Goal: Information Seeking & Learning: Learn about a topic

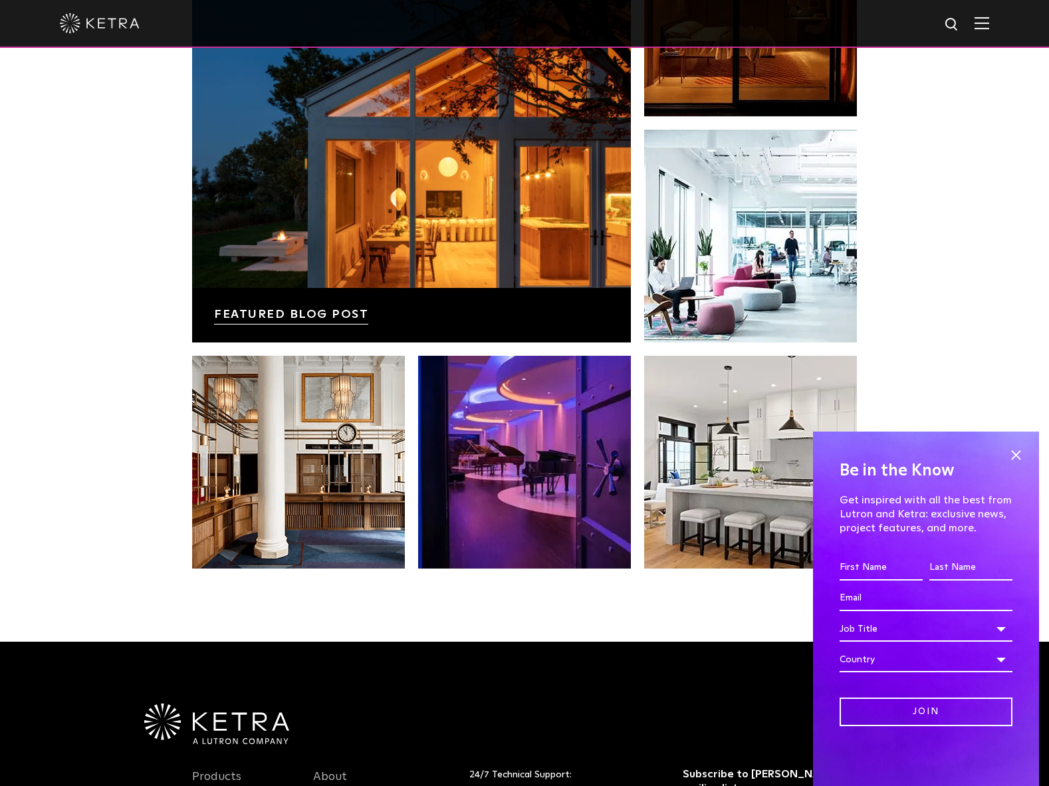
scroll to position [2399, 0]
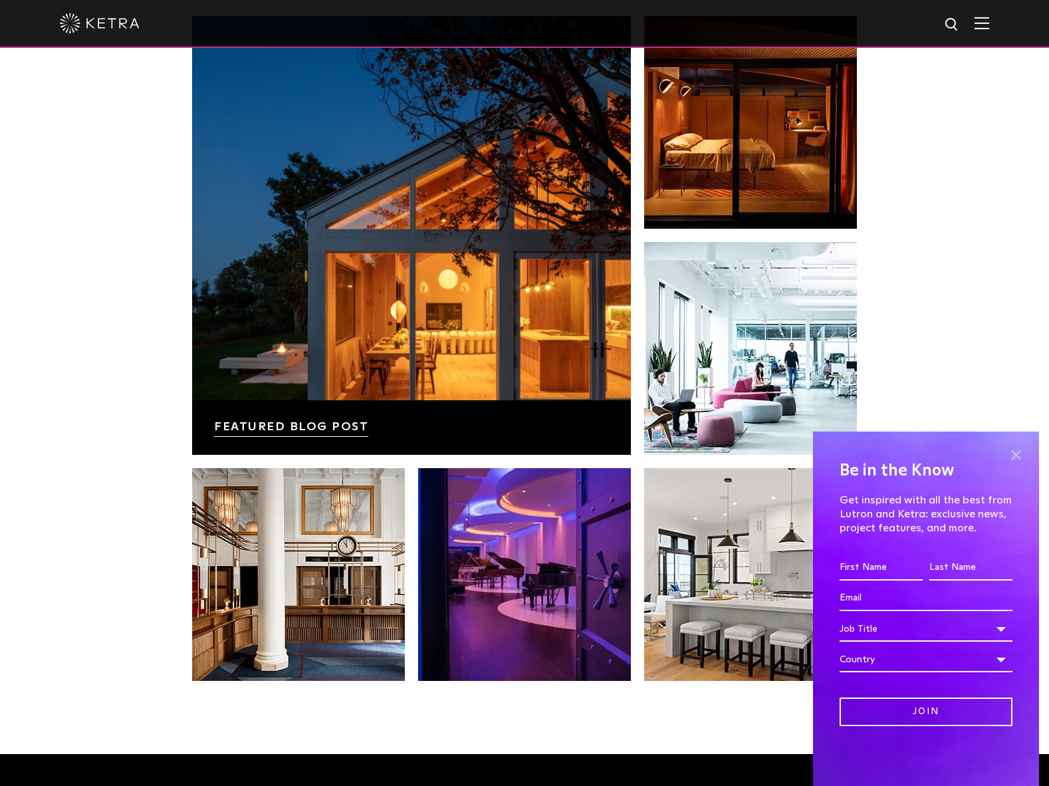
click at [1025, 453] on span at bounding box center [1016, 455] width 20 height 20
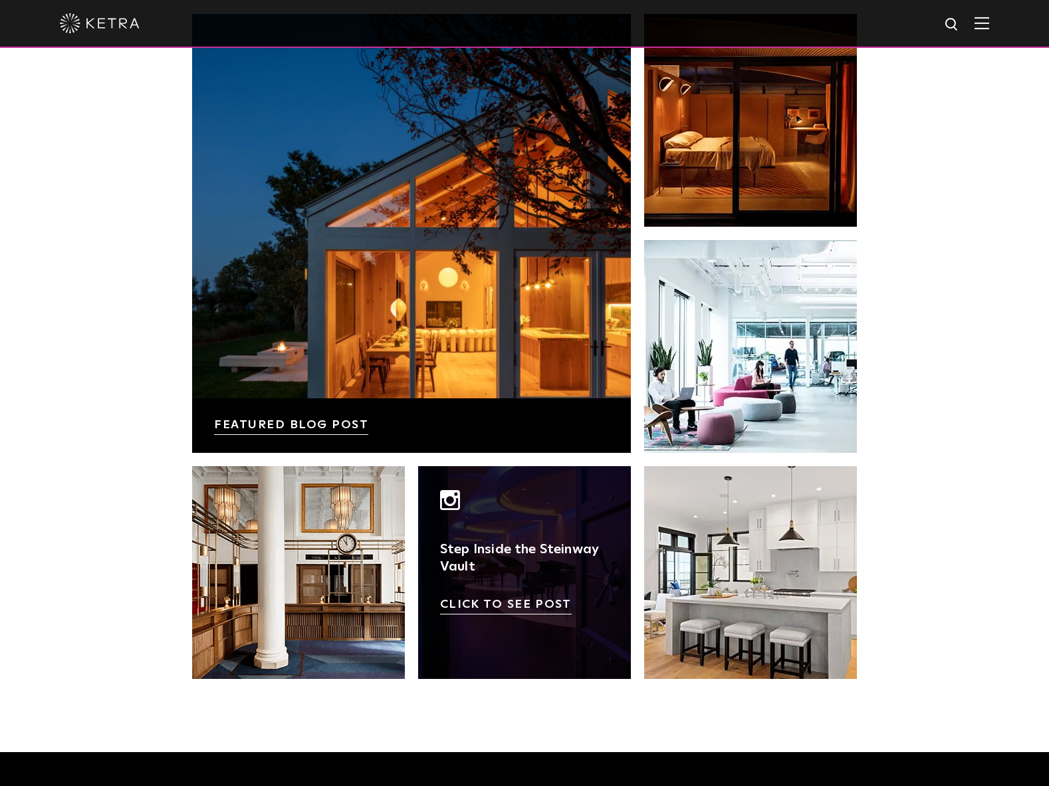
scroll to position [2402, 0]
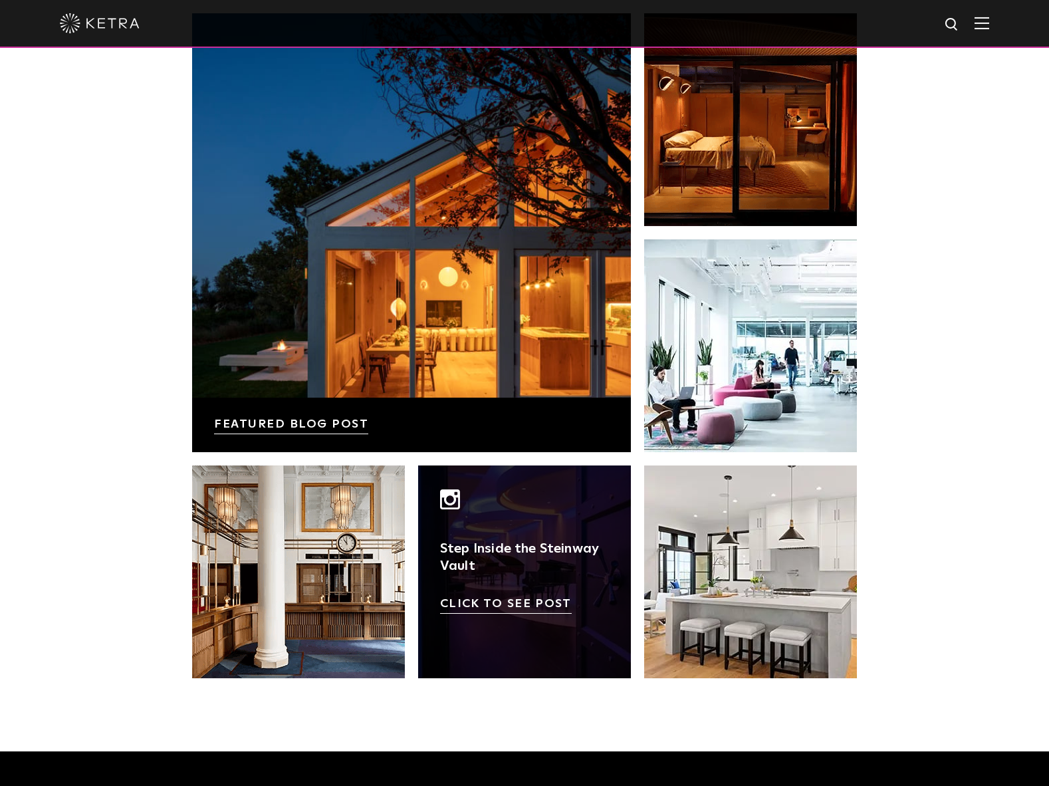
click at [514, 555] on link at bounding box center [524, 571] width 213 height 213
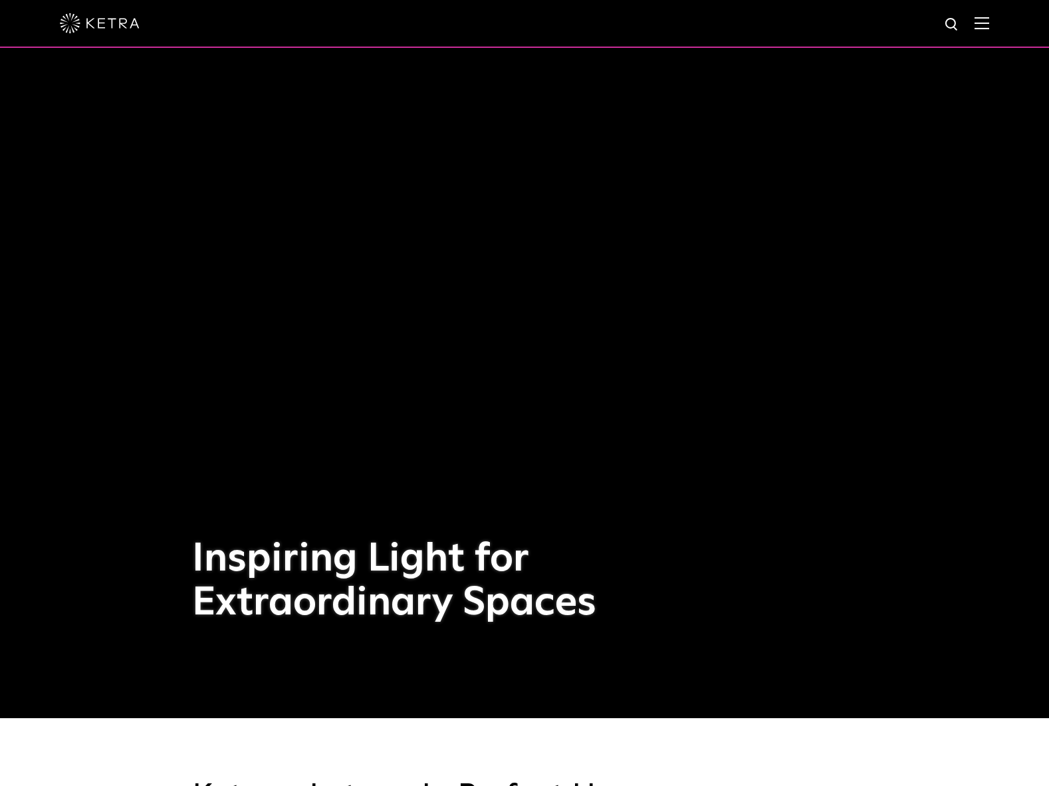
scroll to position [0, 0]
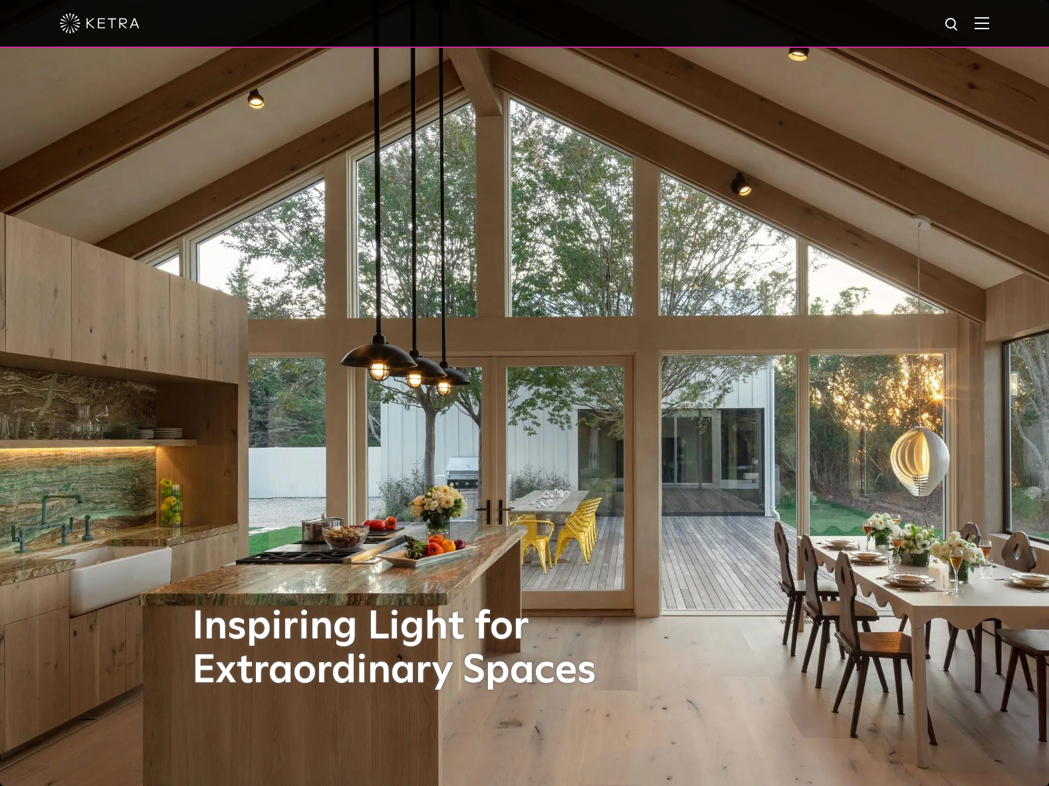
click at [132, 28] on img at bounding box center [100, 23] width 80 height 20
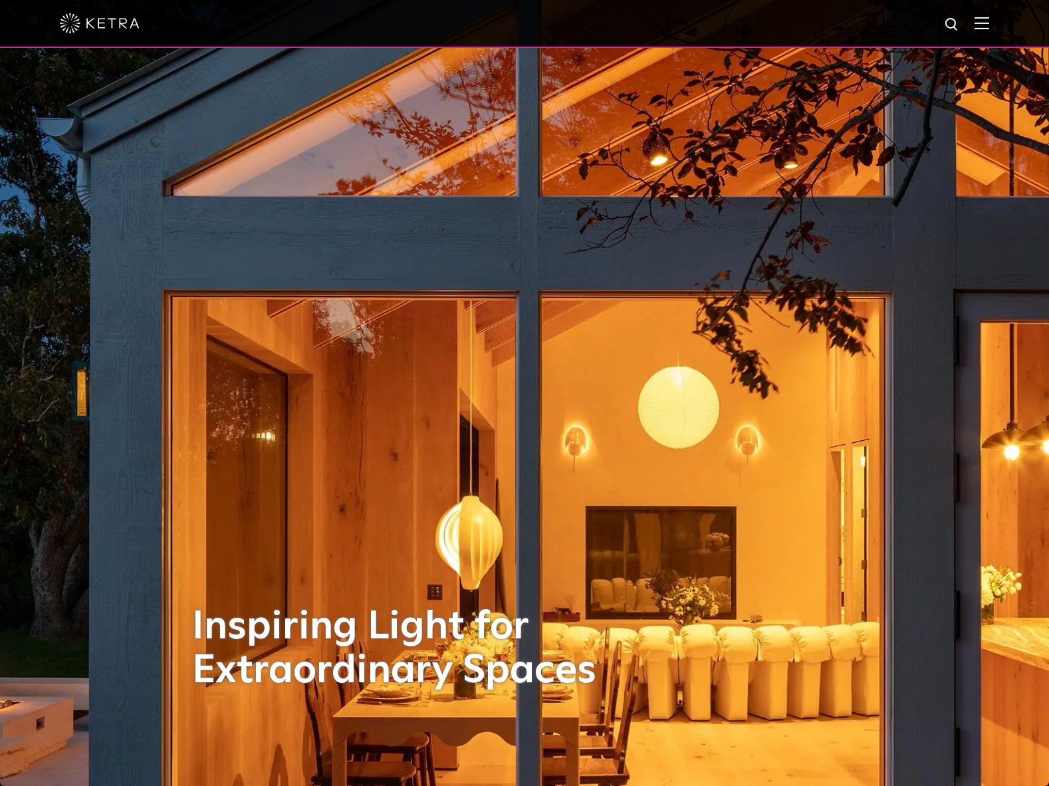
click at [982, 26] on div at bounding box center [524, 23] width 929 height 47
click at [989, 29] on span at bounding box center [981, 23] width 15 height 13
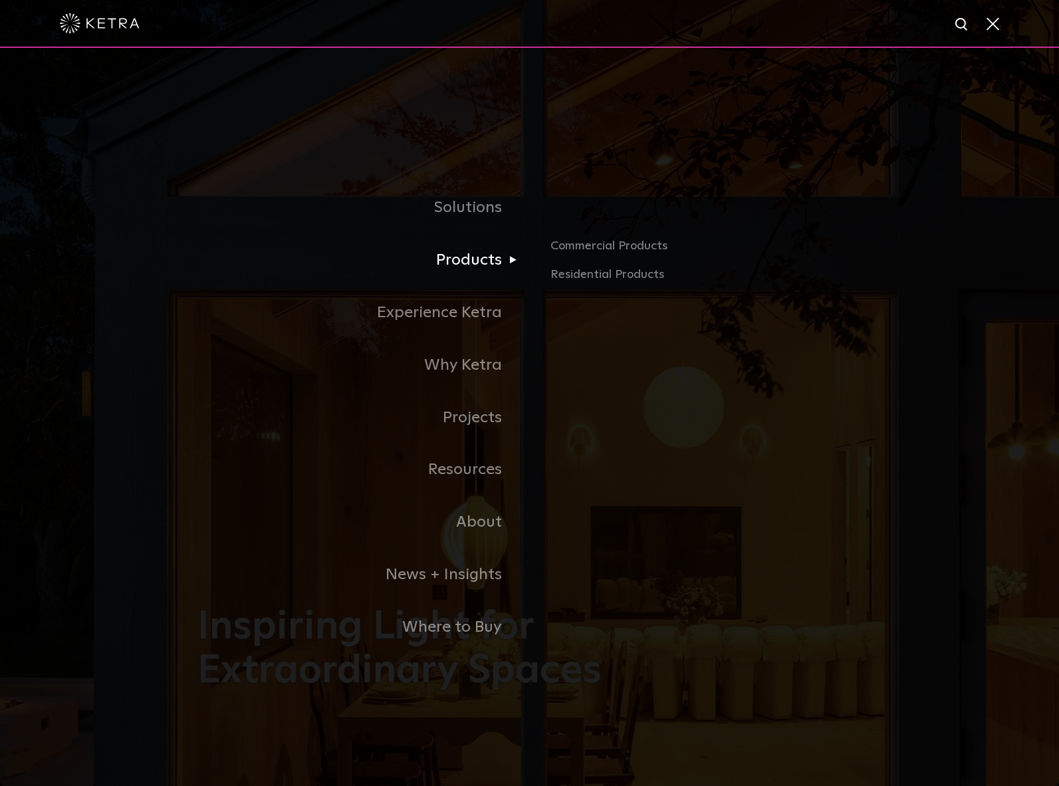
click at [486, 265] on link "Products" at bounding box center [363, 260] width 332 height 53
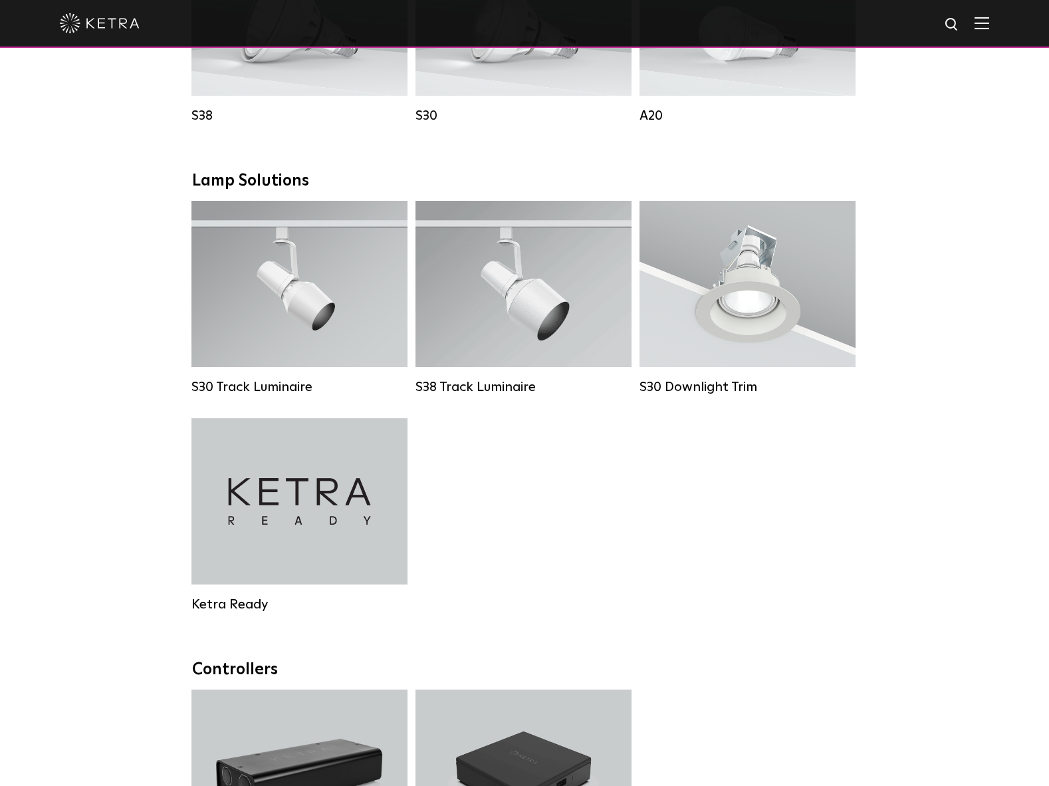
scroll to position [1123, 0]
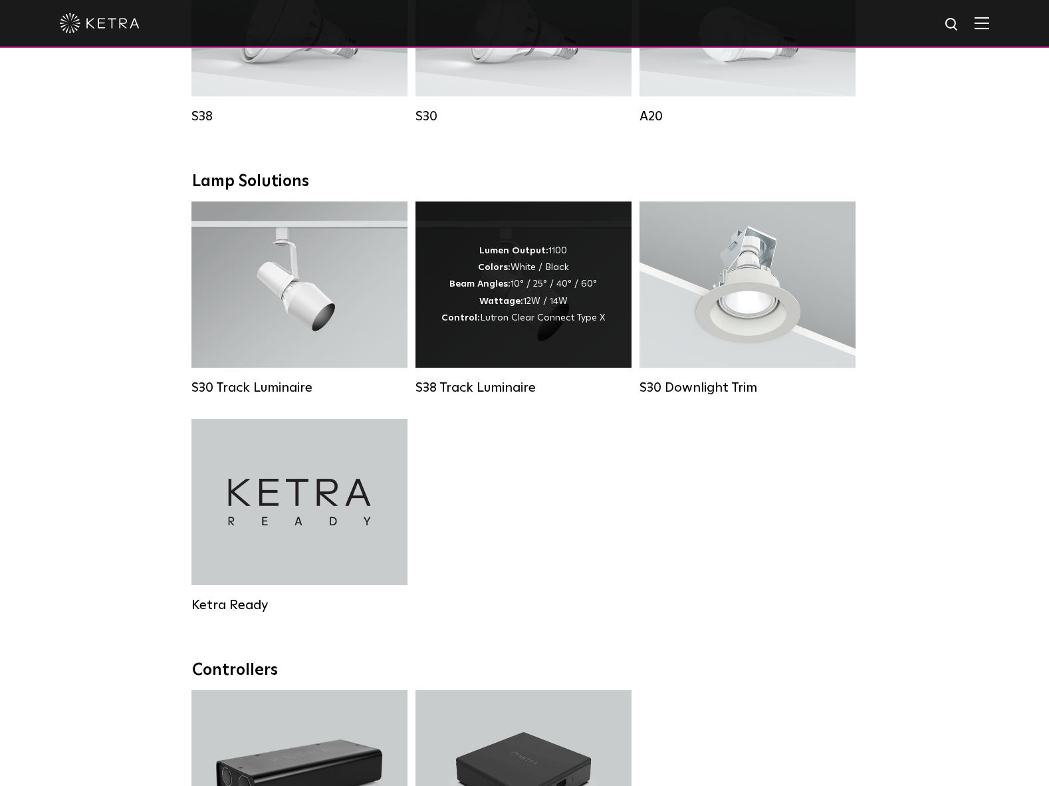
click at [523, 393] on div "S38 Track Luminaire" at bounding box center [523, 388] width 216 height 16
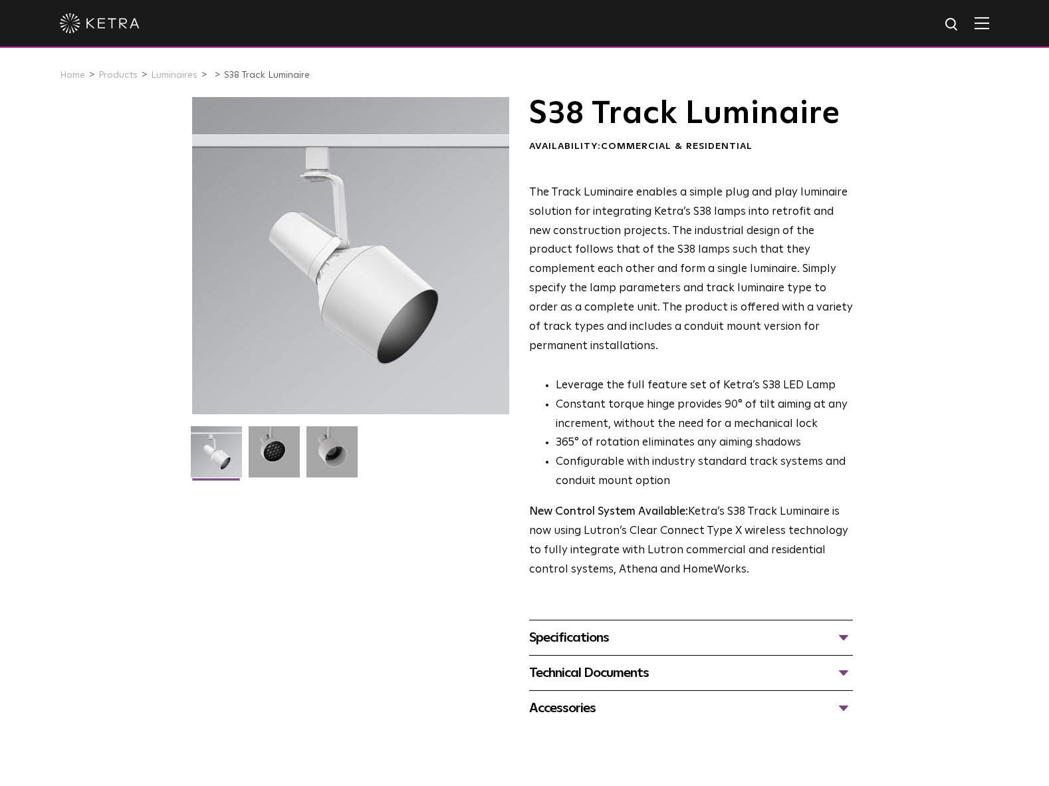
click at [540, 304] on span "The Track Luminaire enables a simple plug and play luminaire solution for integ…" at bounding box center [691, 269] width 324 height 165
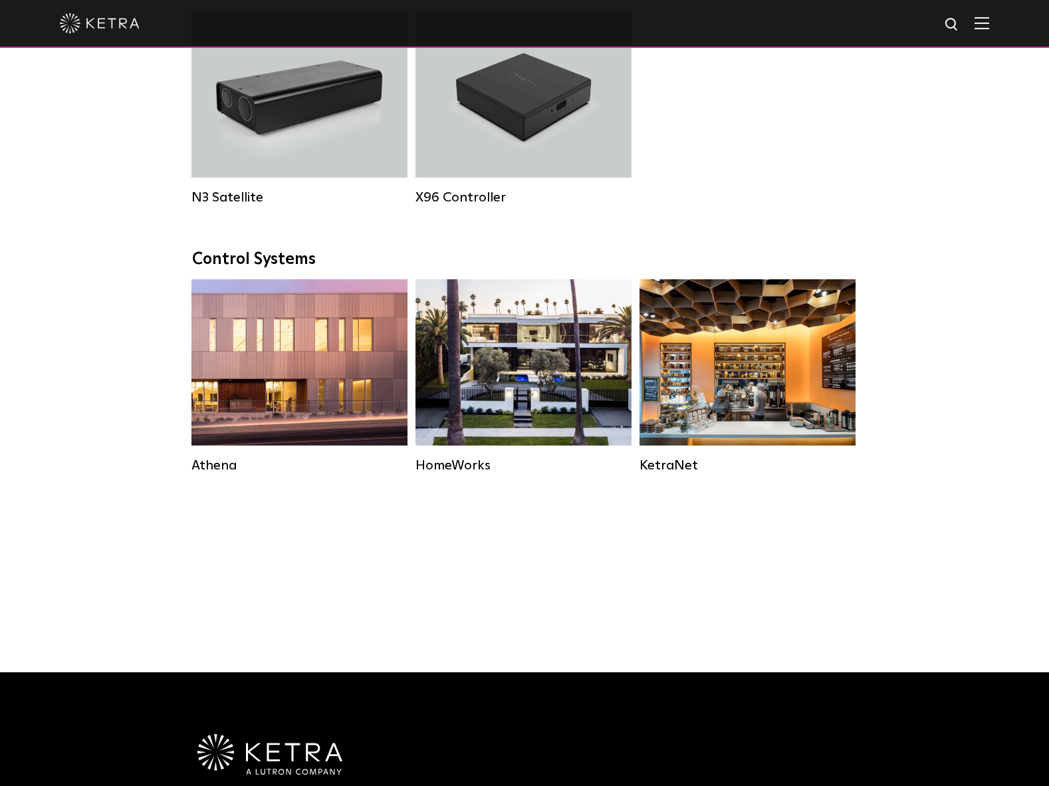
scroll to position [1123, 0]
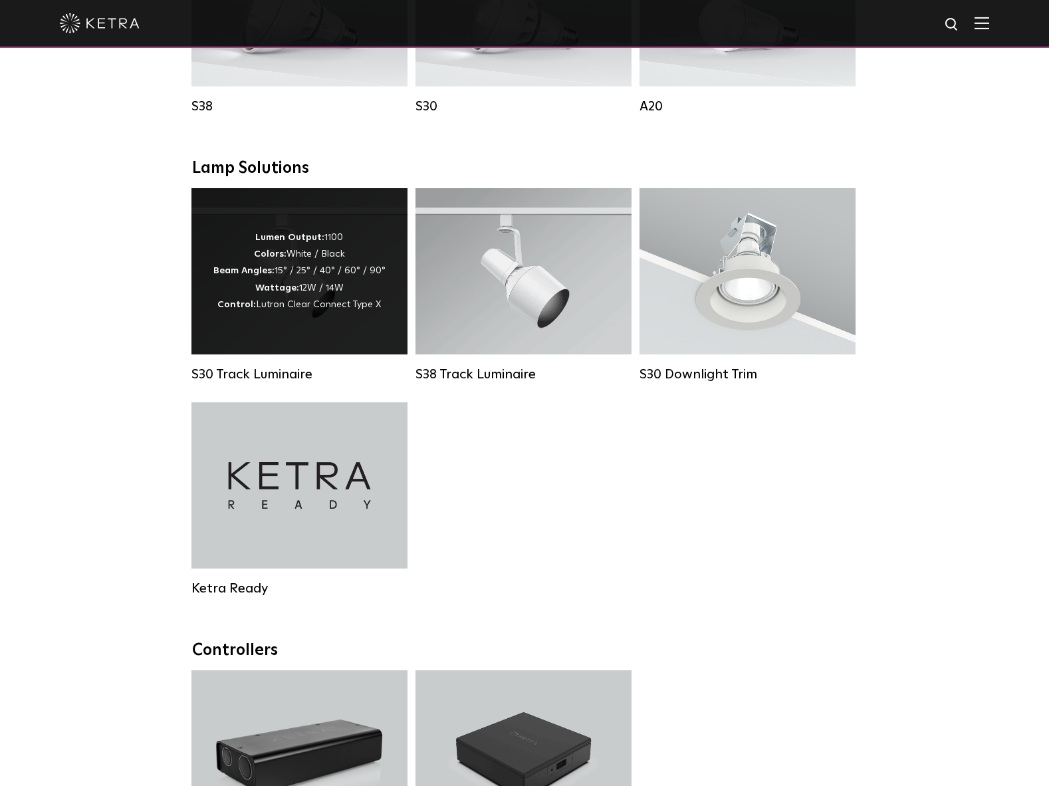
click at [362, 269] on div "Lumen Output: 1100 Colors: White / Black Beam Angles: 15° / 25° / 40° / 60° / 9…" at bounding box center [299, 271] width 172 height 84
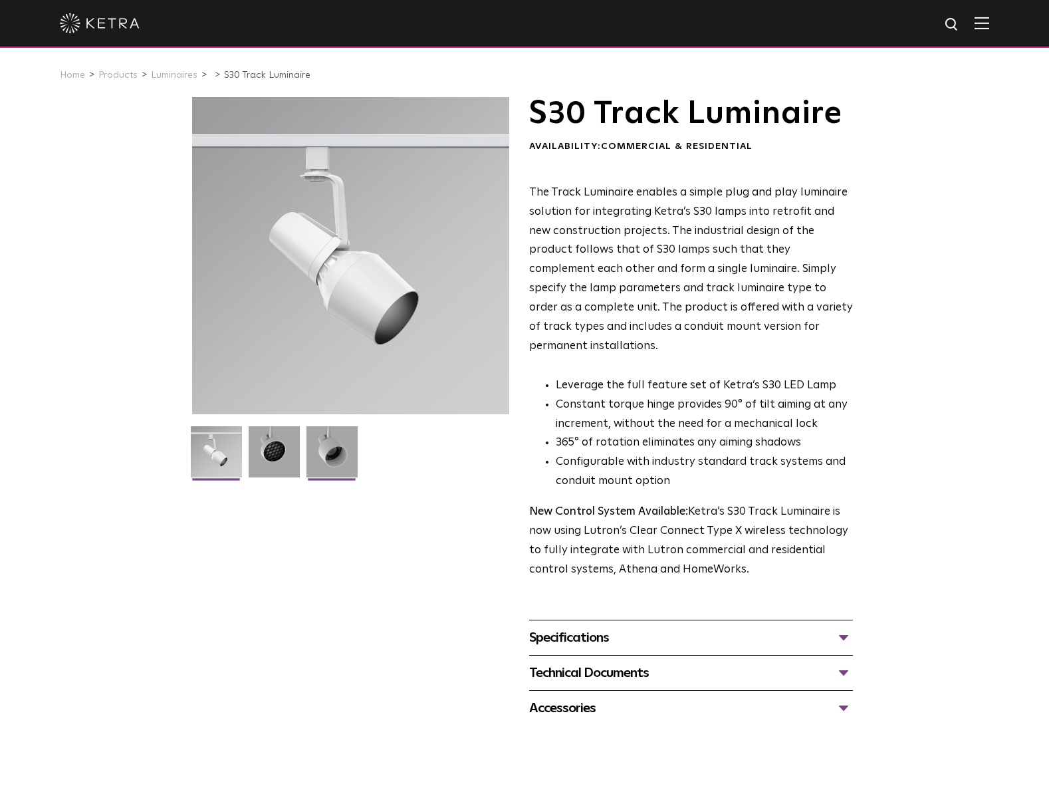
click at [310, 457] on img at bounding box center [331, 456] width 51 height 61
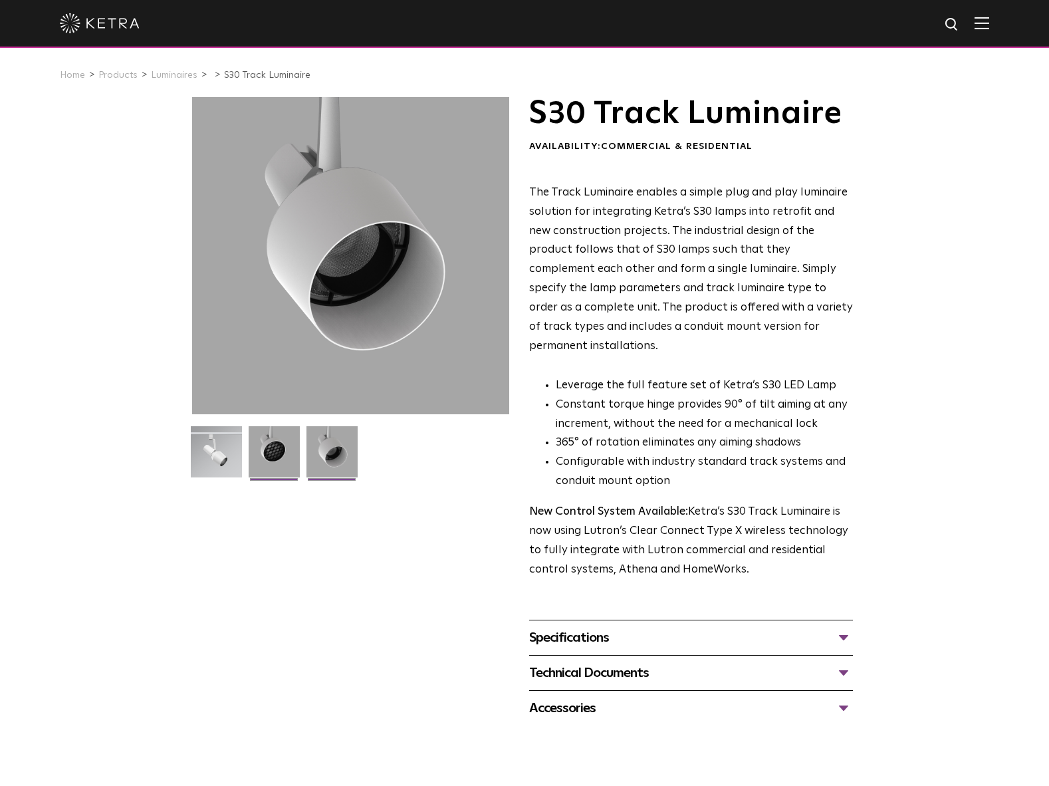
click at [286, 458] on img at bounding box center [274, 456] width 51 height 61
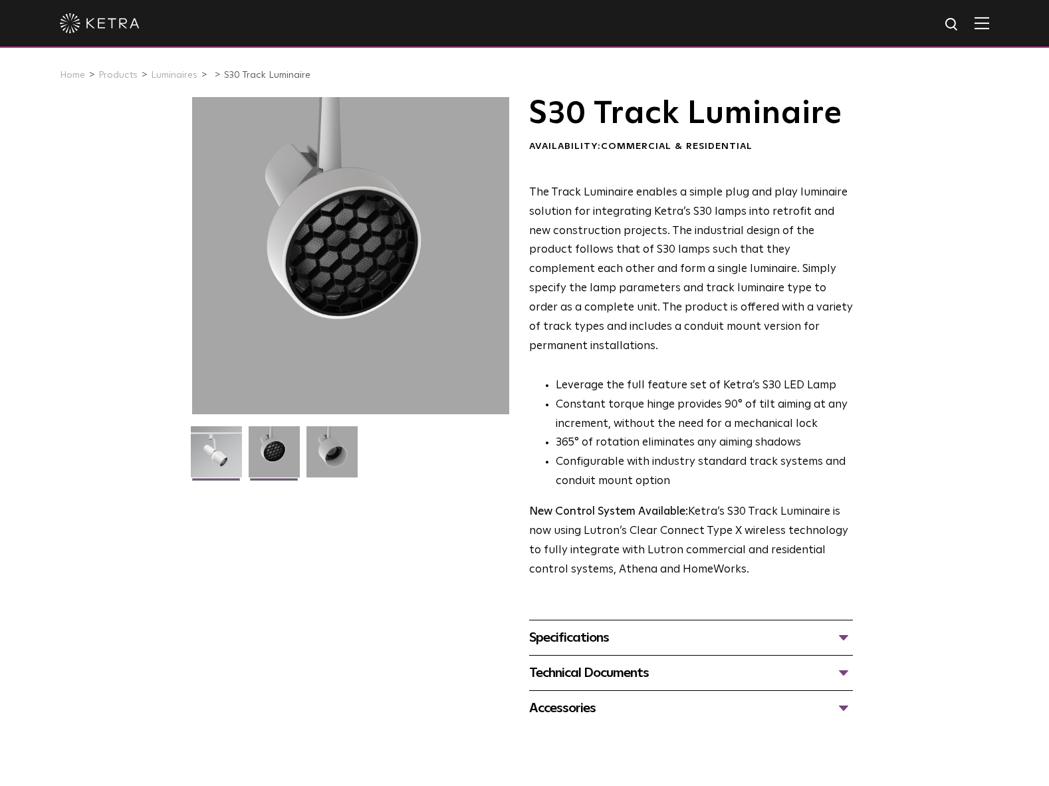
click at [222, 451] on img at bounding box center [216, 456] width 51 height 61
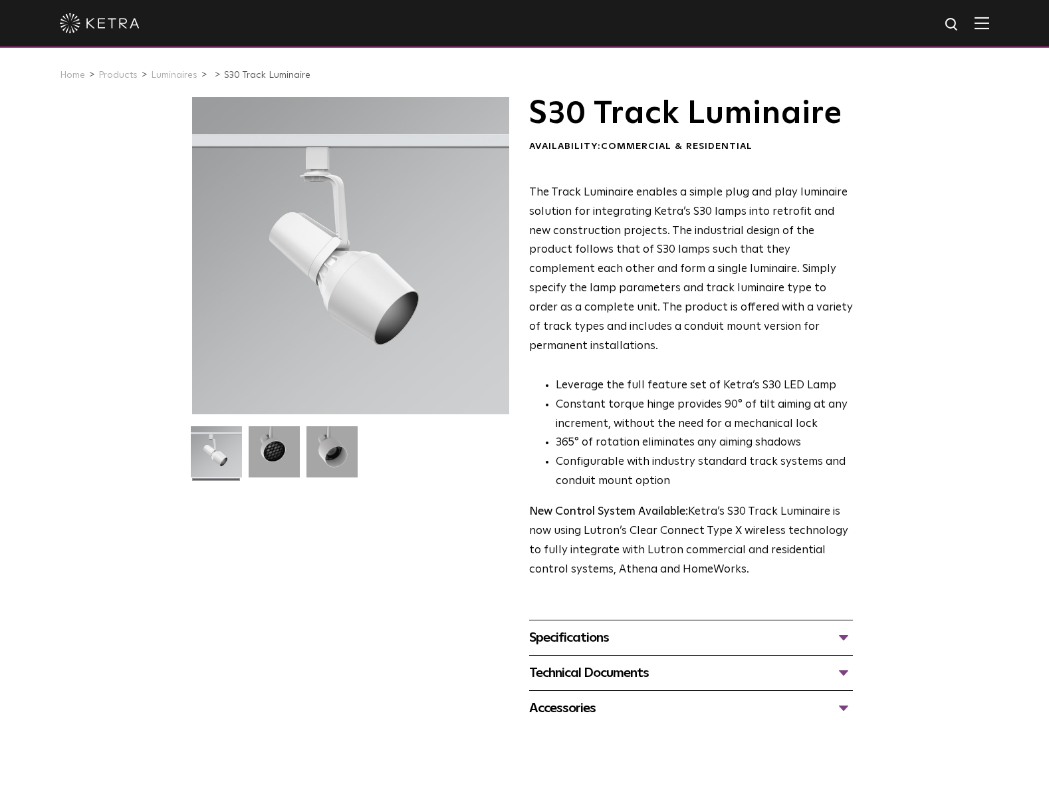
click at [341, 322] on div at bounding box center [350, 255] width 317 height 317
click at [320, 445] on img at bounding box center [331, 456] width 51 height 61
click at [401, 317] on div at bounding box center [350, 255] width 317 height 317
drag, startPoint x: 388, startPoint y: 298, endPoint x: 416, endPoint y: 294, distance: 28.2
click at [419, 295] on div at bounding box center [350, 255] width 317 height 317
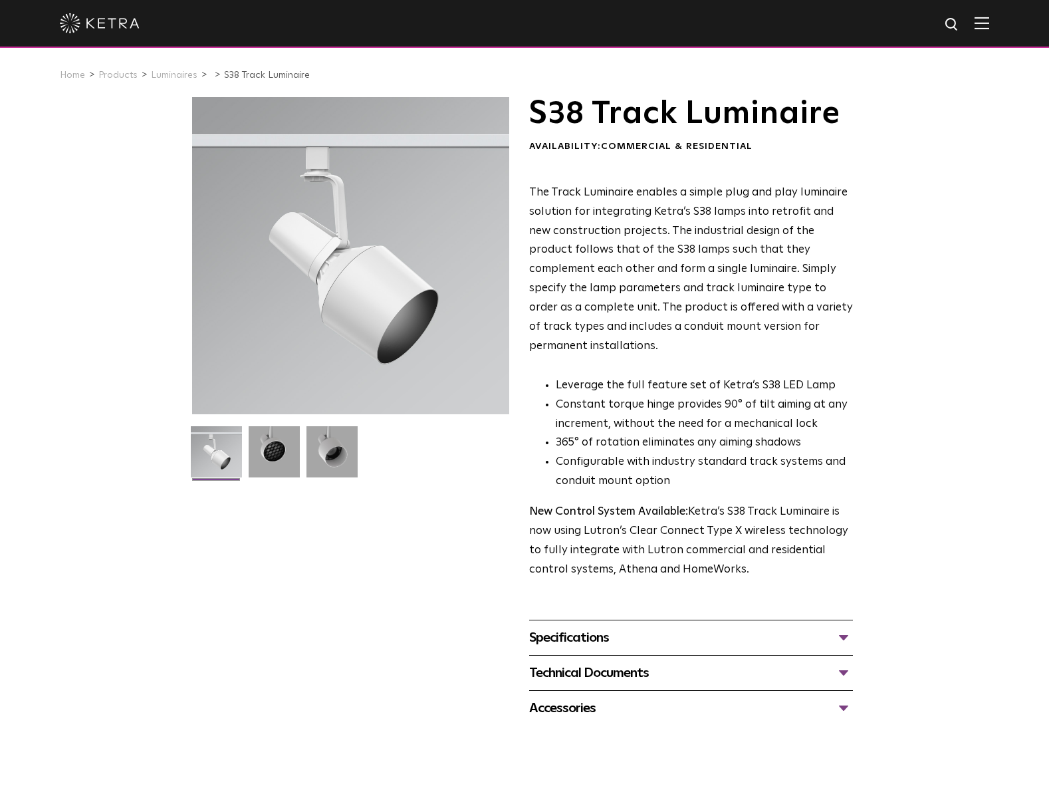
drag, startPoint x: 367, startPoint y: 281, endPoint x: 407, endPoint y: 195, distance: 94.6
click at [407, 195] on div at bounding box center [350, 255] width 317 height 317
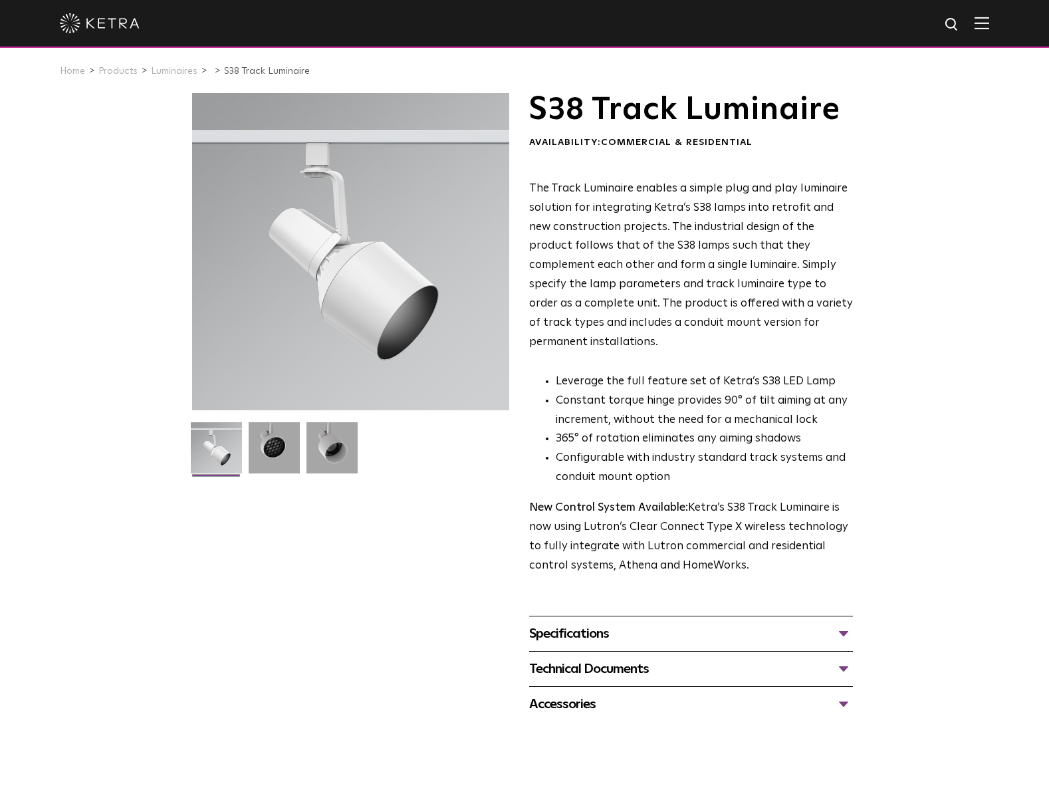
scroll to position [5, 0]
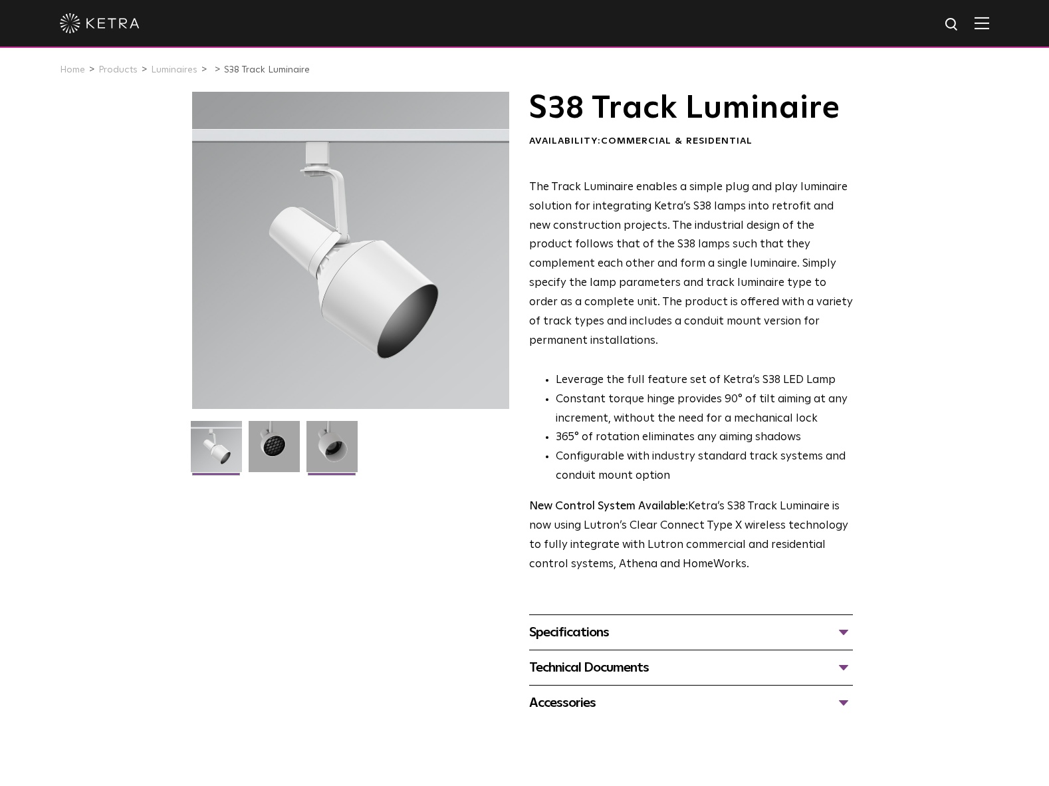
click at [315, 436] on img at bounding box center [331, 451] width 51 height 61
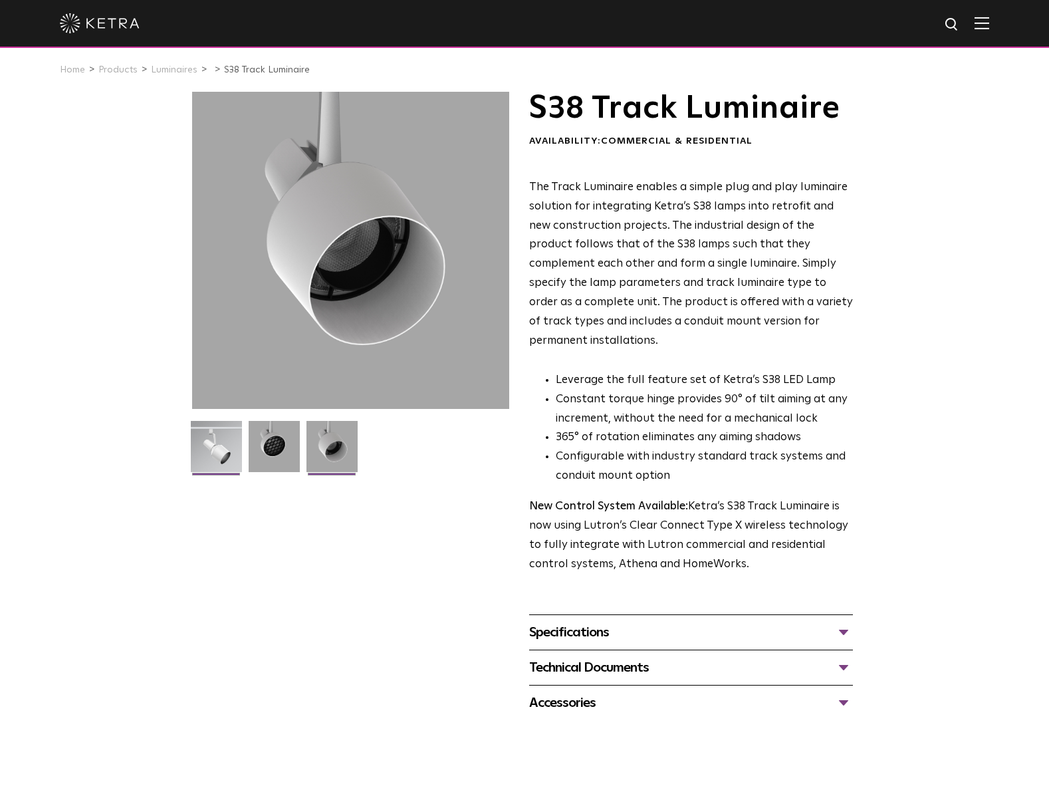
click at [223, 449] on img at bounding box center [216, 451] width 51 height 61
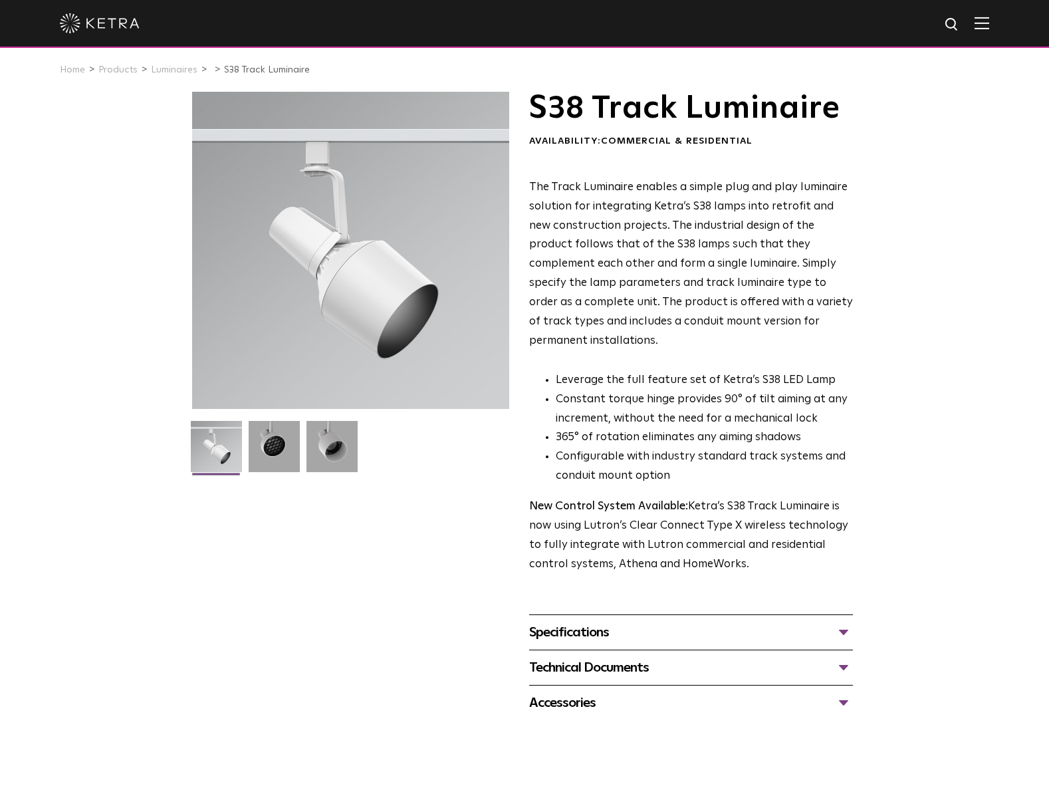
click at [417, 353] on div at bounding box center [350, 250] width 317 height 317
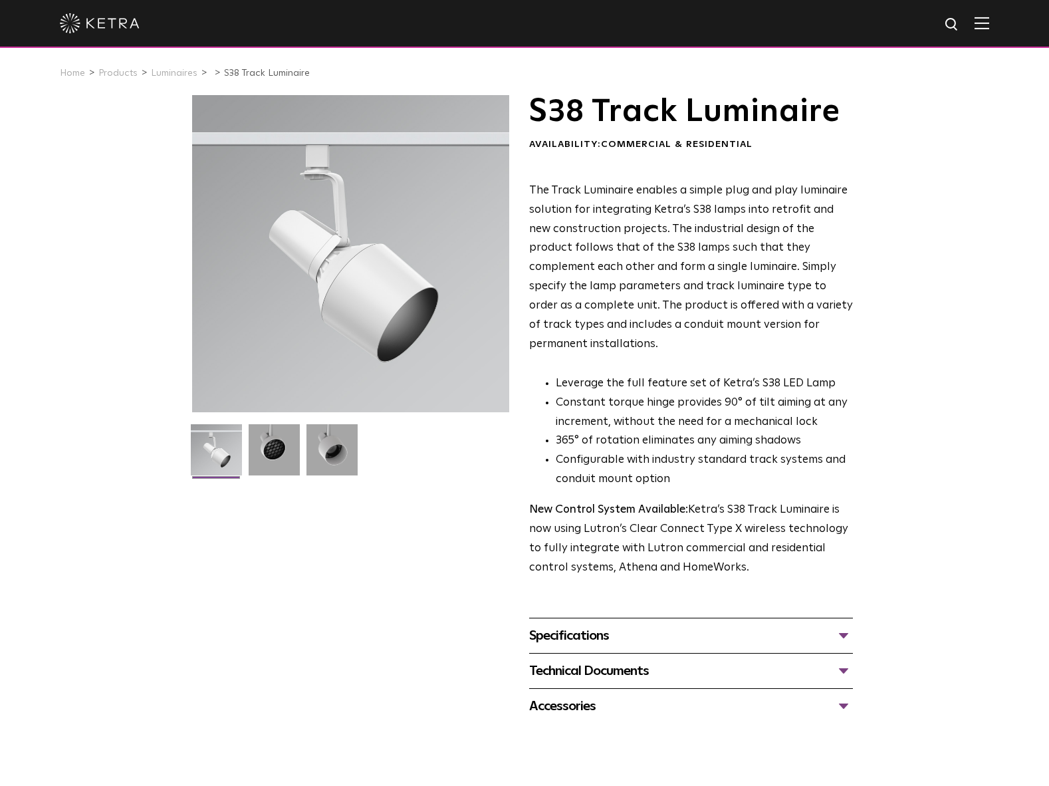
scroll to position [3, 0]
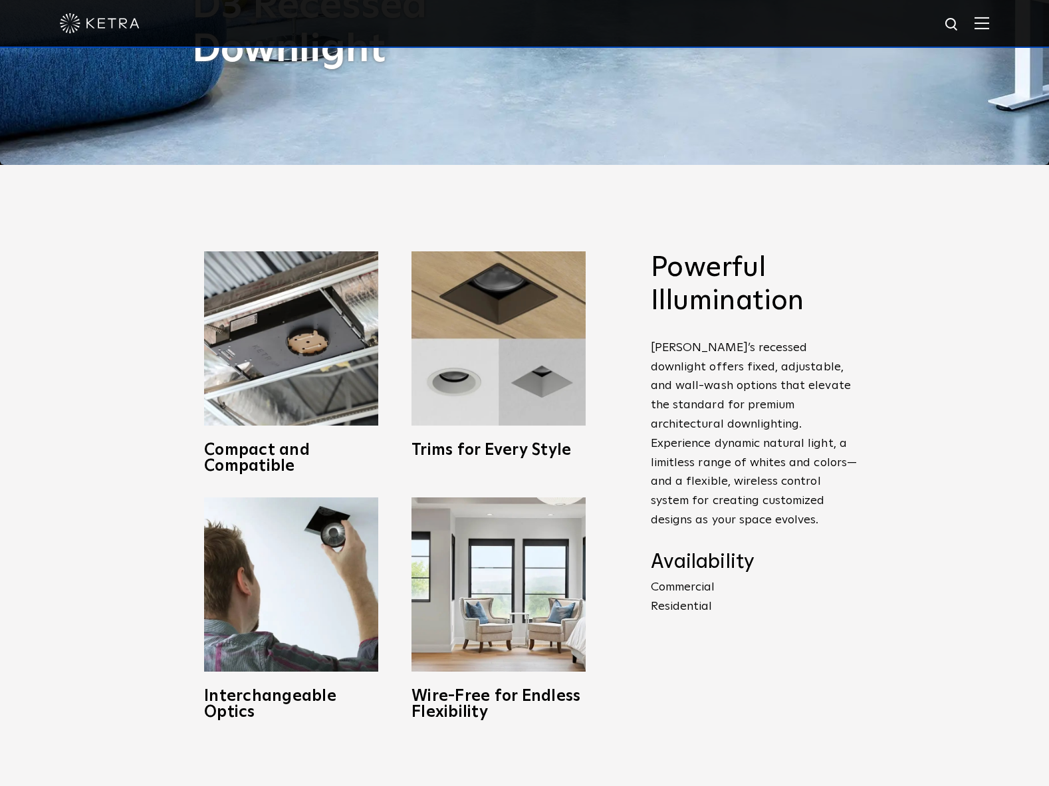
scroll to position [620, 0]
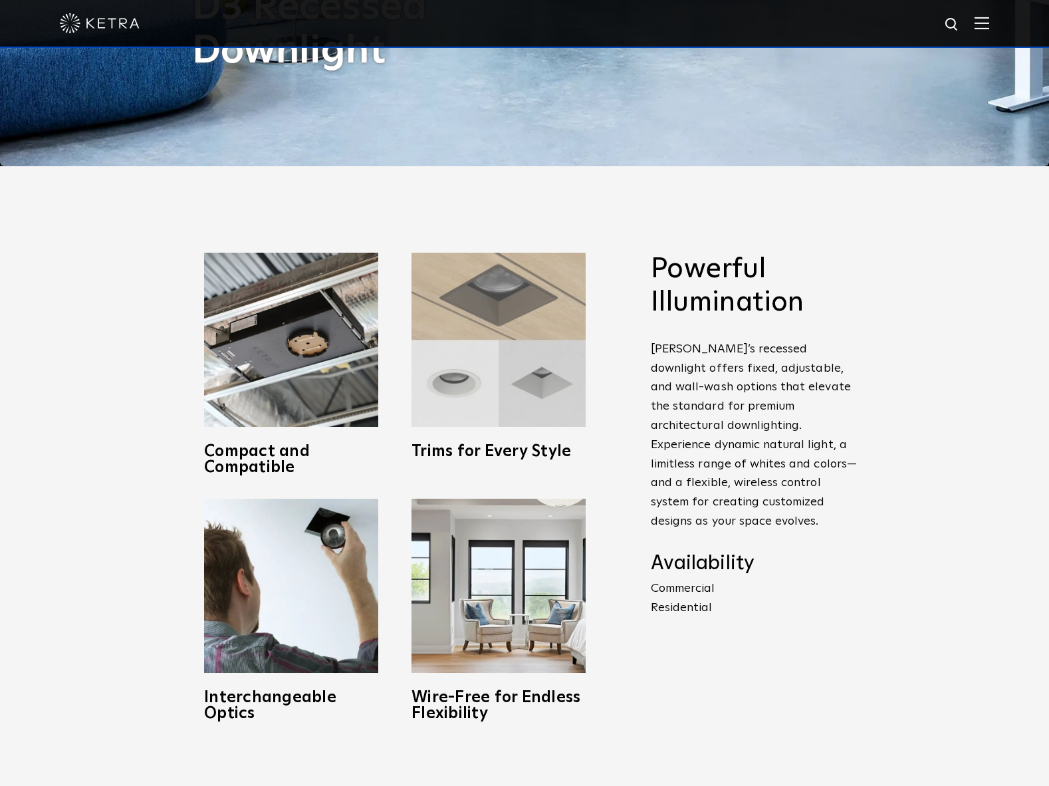
click at [501, 376] on img at bounding box center [498, 340] width 174 height 174
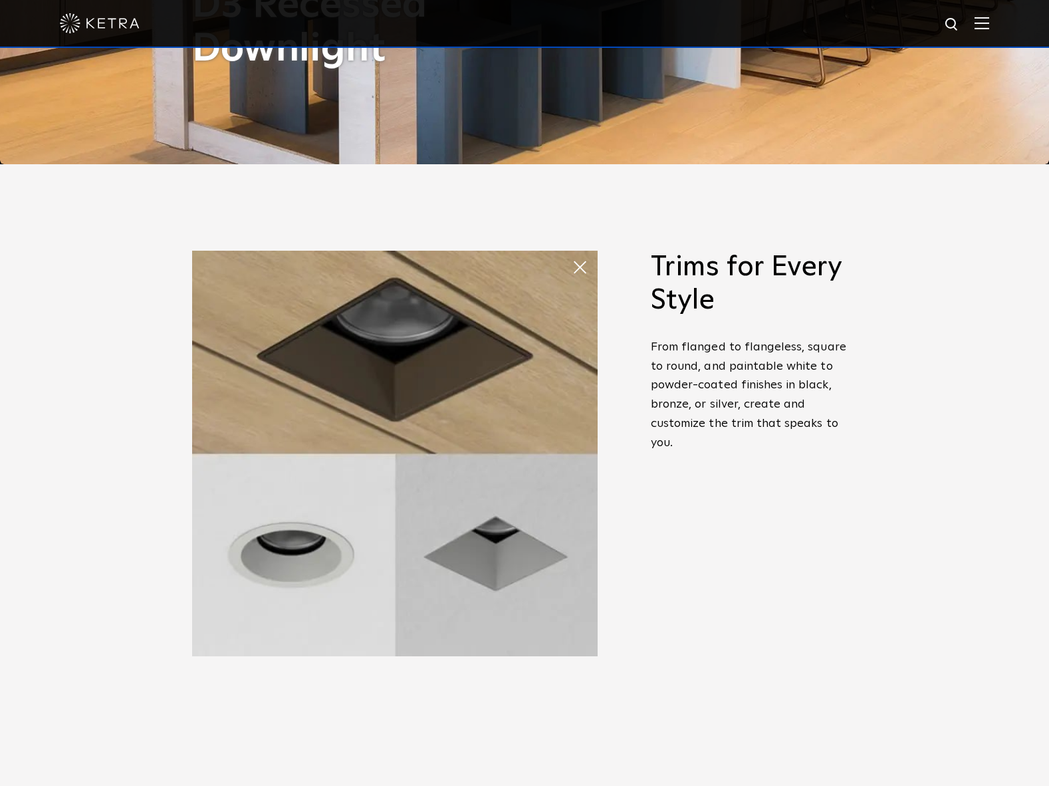
scroll to position [622, 0]
click at [572, 253] on span at bounding box center [572, 253] width 0 height 0
